Goal: Find specific page/section: Find specific page/section

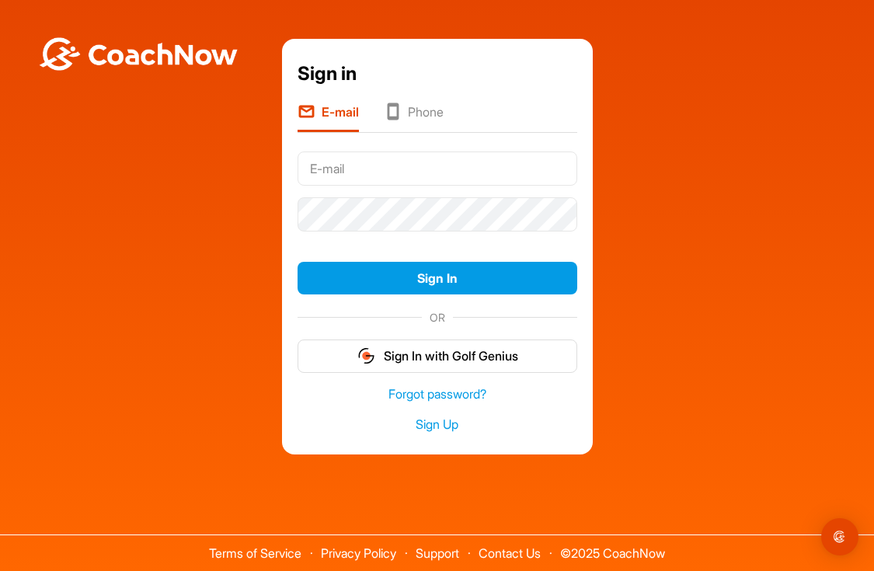
click at [625, 202] on div "Sign in E-mail Phone Sign In OR Sign In with Golf Genius Forgot password? Sign …" at bounding box center [437, 247] width 858 height 416
click at [461, 170] on input "text" at bounding box center [437, 168] width 280 height 34
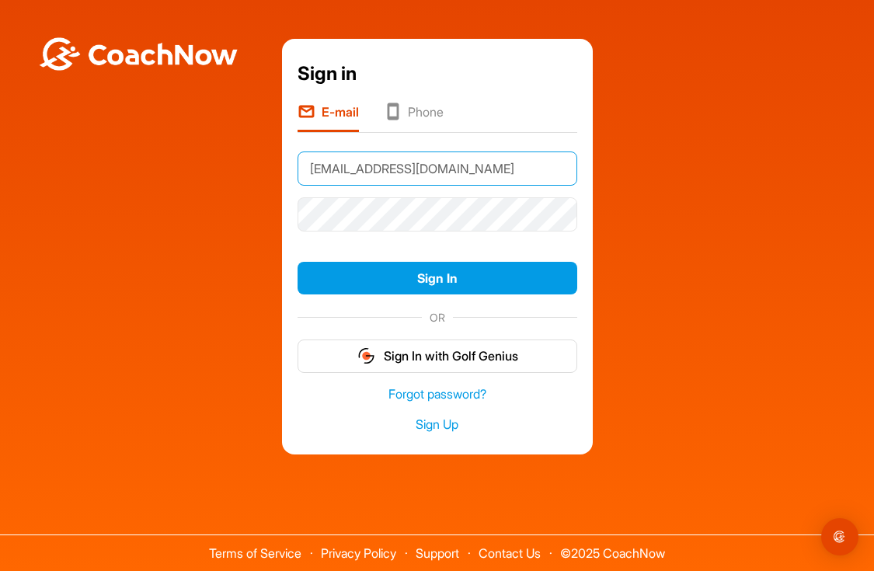
type input "[EMAIL_ADDRESS][DOMAIN_NAME]"
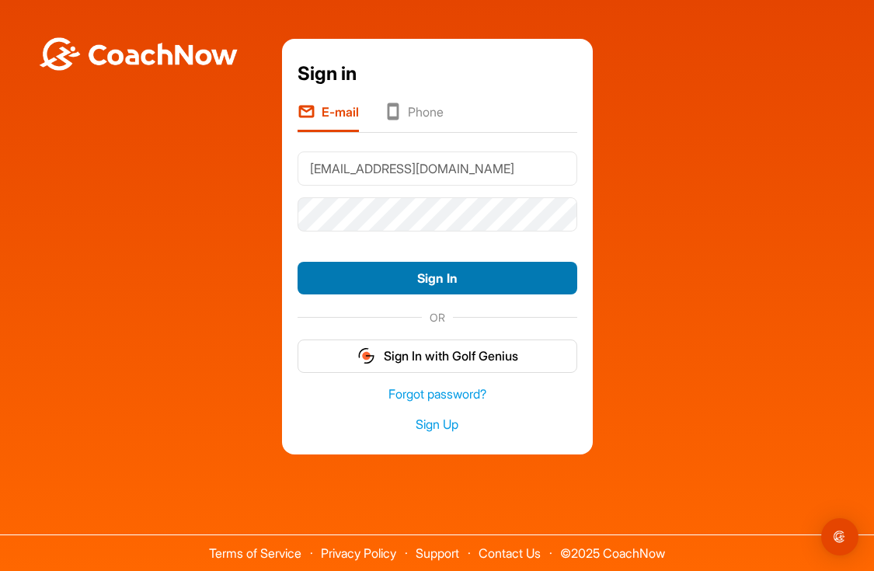
click at [436, 279] on button "Sign In" at bounding box center [437, 278] width 280 height 33
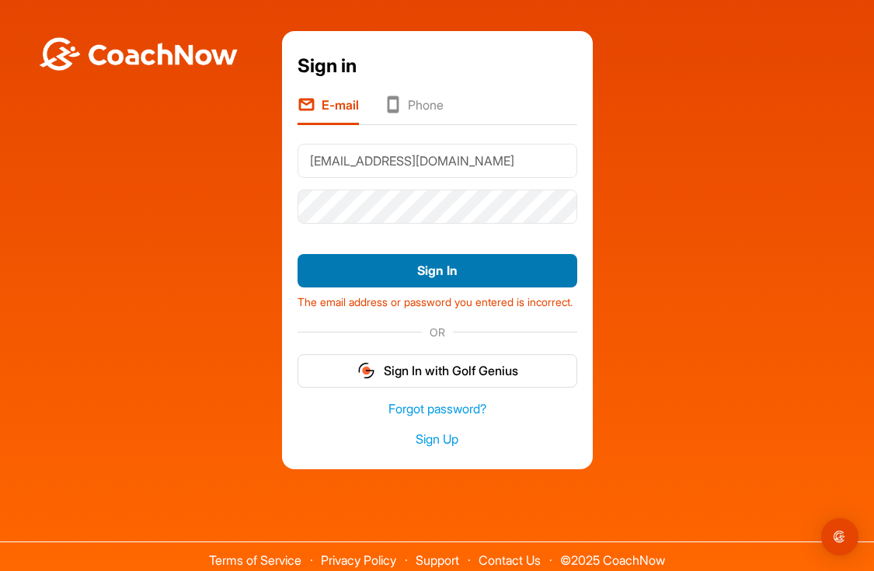
click at [461, 273] on button "Sign In" at bounding box center [437, 270] width 280 height 33
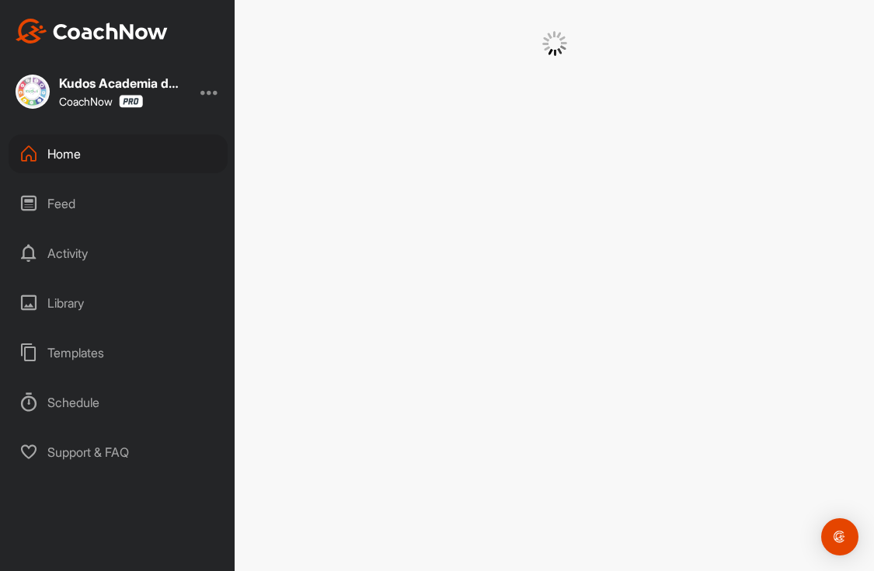
click at [67, 152] on div "Home" at bounding box center [118, 153] width 219 height 39
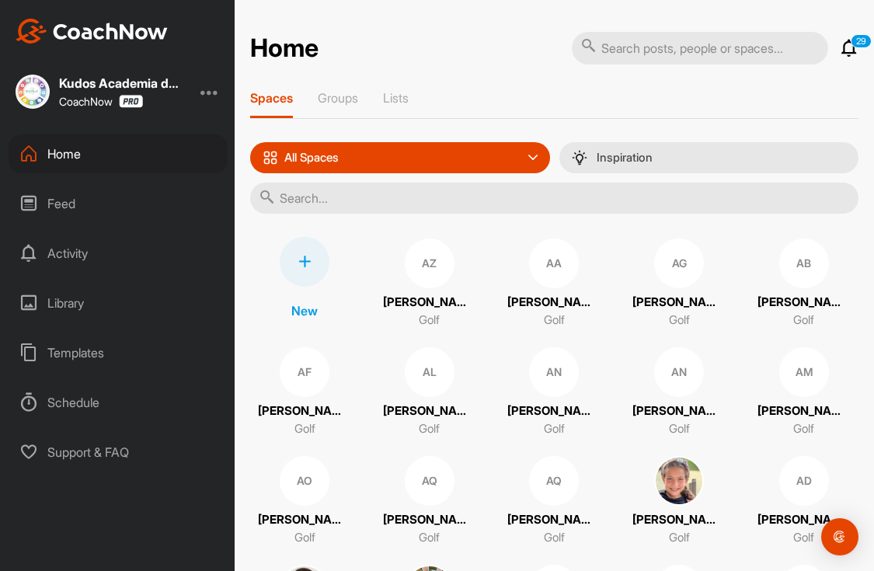
click at [502, 202] on input "text" at bounding box center [554, 198] width 608 height 31
type input "mateo"
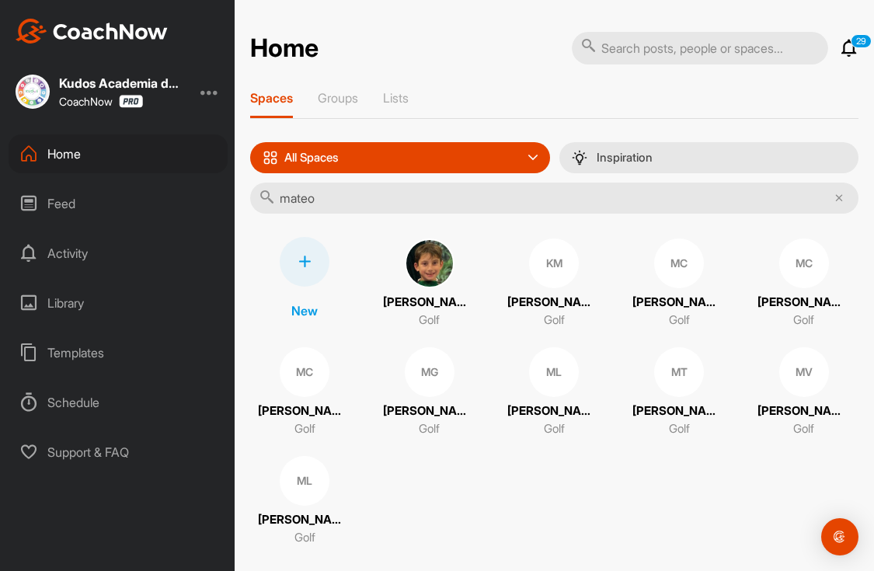
click at [664, 269] on div "MC" at bounding box center [679, 263] width 50 height 50
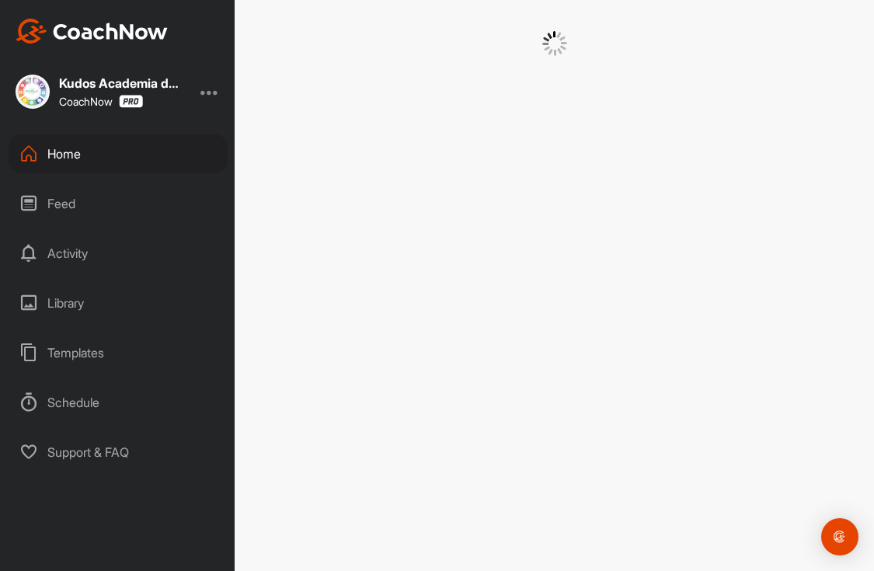
click at [664, 269] on div at bounding box center [554, 285] width 639 height 571
